Goal: Navigation & Orientation: Find specific page/section

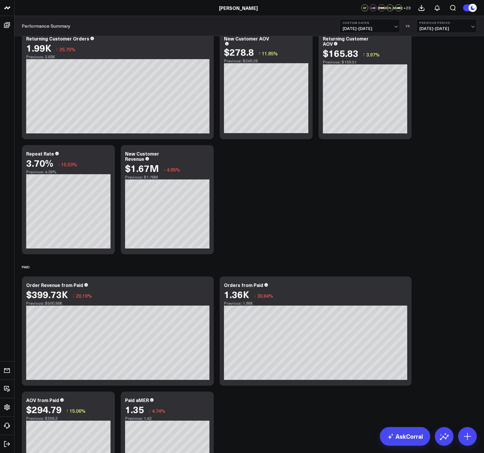
click at [450, 74] on div "Modify via AI Copy link to widget Ask support Remove Create linked copy North S…" at bounding box center [249, 76] width 461 height 1544
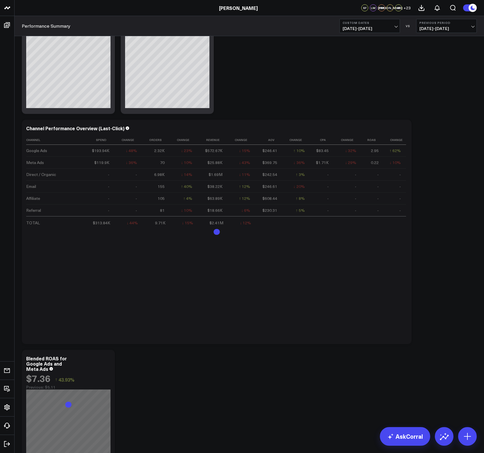
scroll to position [1167, 0]
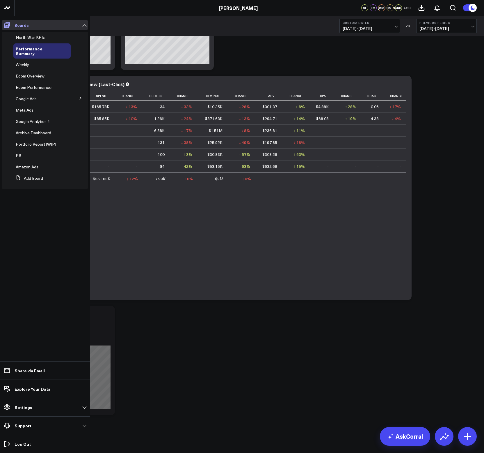
click at [8, 25] on icon at bounding box center [6, 25] width 7 height 7
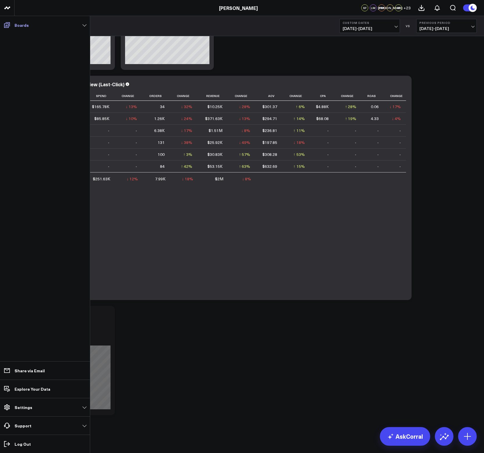
click at [8, 25] on icon at bounding box center [6, 25] width 7 height 7
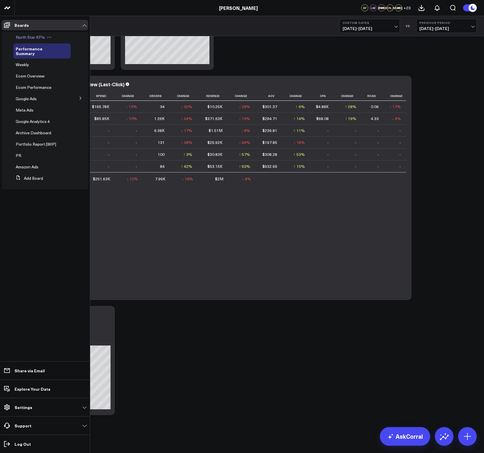
click at [33, 39] on span "North Star KPIs" at bounding box center [30, 37] width 29 height 6
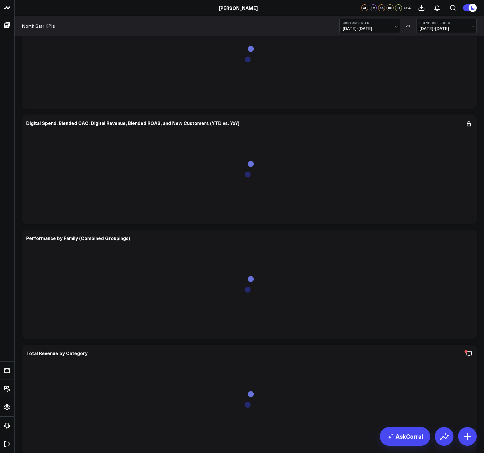
scroll to position [559, 0]
